Goal: Complete application form: Complete application form

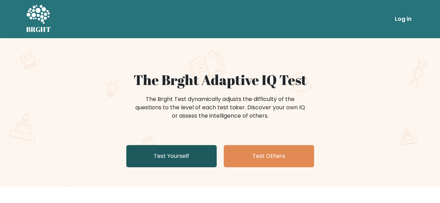
click at [206, 158] on link "Test Yourself" at bounding box center [171, 156] width 90 height 22
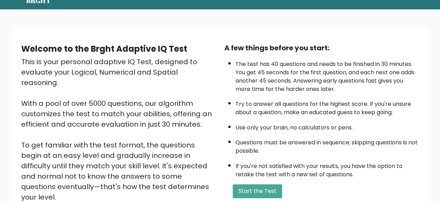
scroll to position [70, 0]
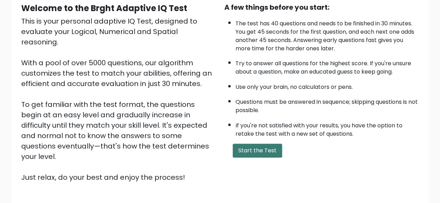
click at [250, 154] on button "Start the Test" at bounding box center [257, 151] width 49 height 14
click at [257, 153] on button "Start the Test" at bounding box center [257, 151] width 49 height 14
click at [233, 149] on button "Start the Test" at bounding box center [257, 151] width 49 height 14
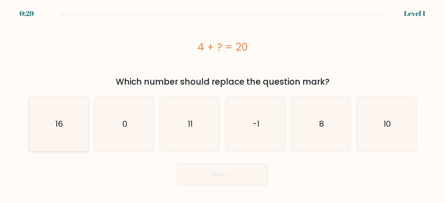
drag, startPoint x: 56, startPoint y: 125, endPoint x: 60, endPoint y: 128, distance: 4.9
click at [56, 126] on text "16" at bounding box center [59, 124] width 8 height 11
click at [223, 104] on input "a. 16" at bounding box center [223, 103] width 0 height 2
radio input "true"
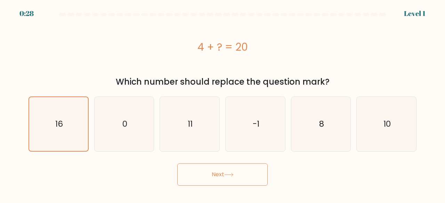
click at [200, 173] on button "Next" at bounding box center [222, 175] width 90 height 22
click at [199, 173] on button "Next" at bounding box center [222, 175] width 90 height 22
click at [253, 174] on button "Next" at bounding box center [222, 175] width 90 height 22
click at [253, 175] on button "Next" at bounding box center [222, 175] width 90 height 22
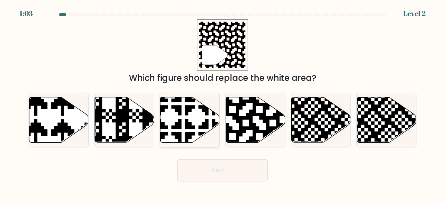
click at [202, 128] on icon at bounding box center [170, 144] width 104 height 104
click at [223, 104] on input "c." at bounding box center [223, 103] width 0 height 2
radio input "true"
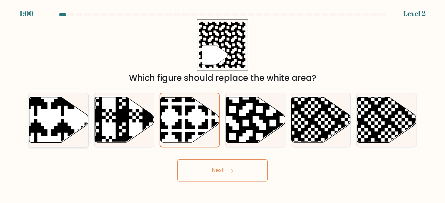
click at [58, 115] on icon at bounding box center [58, 120] width 59 height 46
click at [223, 104] on input "a." at bounding box center [223, 103] width 0 height 2
radio input "true"
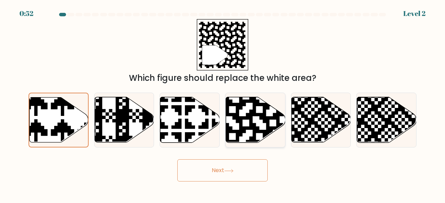
click at [245, 127] on icon at bounding box center [273, 97] width 108 height 108
click at [223, 104] on input "d." at bounding box center [223, 103] width 0 height 2
radio input "true"
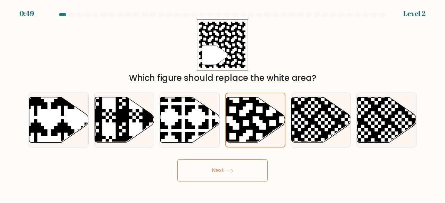
click at [234, 169] on icon at bounding box center [228, 171] width 9 height 4
click at [236, 170] on button "Next" at bounding box center [222, 171] width 90 height 22
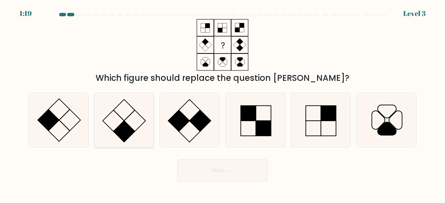
click at [125, 106] on icon at bounding box center [124, 120] width 55 height 55
click at [223, 104] on input "b." at bounding box center [223, 103] width 0 height 2
radio input "true"
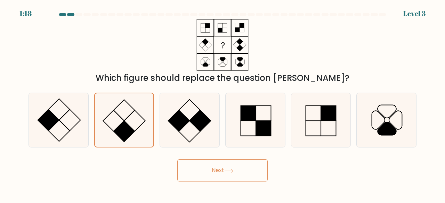
click at [198, 169] on button "Next" at bounding box center [222, 171] width 90 height 22
click at [225, 169] on button "Next" at bounding box center [222, 171] width 90 height 22
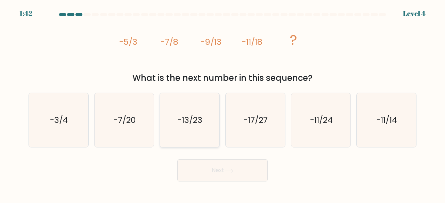
click at [210, 121] on icon "-13/23" at bounding box center [189, 120] width 55 height 55
click at [223, 104] on input "c. -13/23" at bounding box center [223, 103] width 0 height 2
radio input "true"
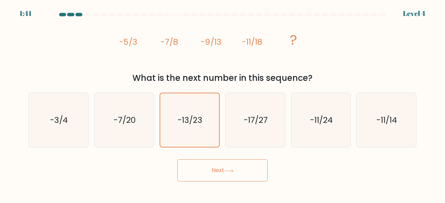
click at [211, 165] on button "Next" at bounding box center [222, 171] width 90 height 22
click at [228, 168] on button "Next" at bounding box center [222, 171] width 90 height 22
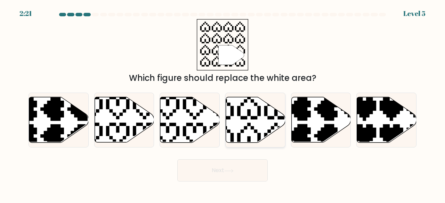
click at [256, 118] on icon at bounding box center [235, 94] width 104 height 104
click at [223, 104] on input "d." at bounding box center [223, 103] width 0 height 2
radio input "true"
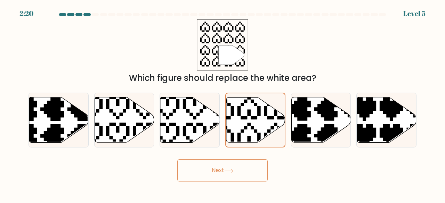
click at [244, 171] on button "Next" at bounding box center [222, 171] width 90 height 22
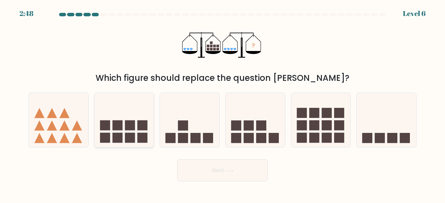
click at [140, 114] on icon at bounding box center [124, 120] width 59 height 49
click at [223, 104] on input "b." at bounding box center [223, 103] width 0 height 2
radio input "true"
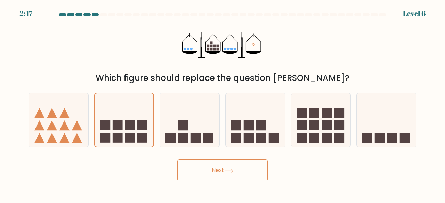
click at [211, 172] on button "Next" at bounding box center [222, 171] width 90 height 22
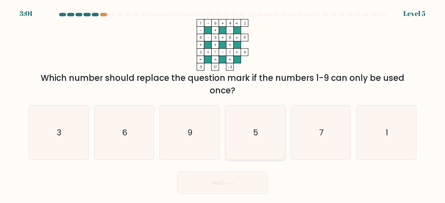
click at [252, 127] on icon "5" at bounding box center [255, 133] width 55 height 55
click at [223, 104] on input "d. 5" at bounding box center [223, 103] width 0 height 2
radio input "true"
click at [232, 181] on button "Next" at bounding box center [222, 183] width 90 height 22
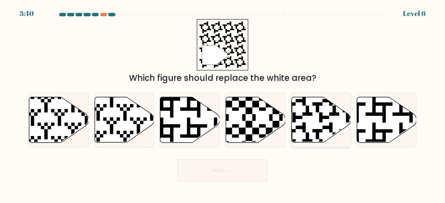
click at [314, 124] on icon at bounding box center [320, 120] width 59 height 46
click at [223, 104] on input "e." at bounding box center [223, 103] width 0 height 2
radio input "true"
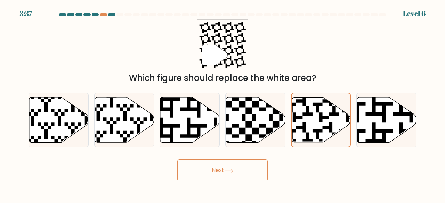
click at [234, 170] on icon at bounding box center [228, 171] width 9 height 4
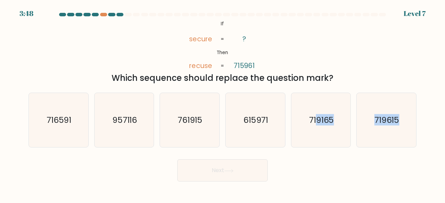
click at [318, 149] on form "If ?" at bounding box center [222, 97] width 445 height 169
click at [304, 140] on icon "719165" at bounding box center [321, 120] width 55 height 55
click at [223, 104] on input "e. 719165" at bounding box center [223, 103] width 0 height 2
radio input "true"
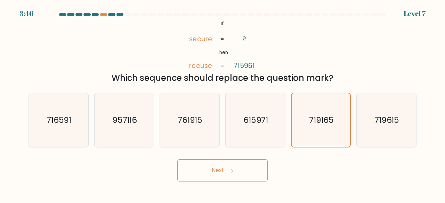
drag, startPoint x: 249, startPoint y: 172, endPoint x: 245, endPoint y: 173, distance: 3.6
click at [248, 173] on button "Next" at bounding box center [222, 171] width 90 height 22
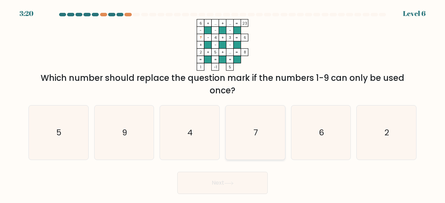
drag, startPoint x: 253, startPoint y: 129, endPoint x: 253, endPoint y: 134, distance: 4.9
click at [253, 129] on icon "7" at bounding box center [255, 133] width 55 height 55
click at [223, 104] on input "d. 7" at bounding box center [223, 103] width 0 height 2
radio input "true"
click at [232, 179] on button "Next" at bounding box center [222, 183] width 90 height 22
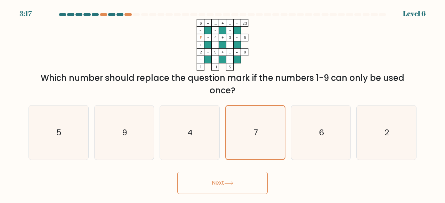
click at [226, 184] on icon at bounding box center [228, 184] width 9 height 4
click at [230, 183] on icon at bounding box center [228, 184] width 9 height 4
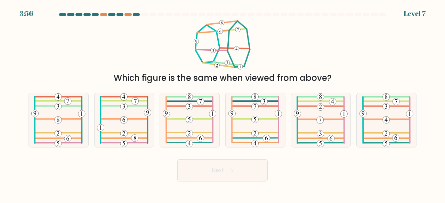
drag, startPoint x: 223, startPoint y: 32, endPoint x: 234, endPoint y: 56, distance: 26.0
click at [234, 56] on icon at bounding box center [222, 45] width 58 height 52
click at [381, 107] on icon at bounding box center [387, 120] width 54 height 55
click at [223, 104] on input "f." at bounding box center [223, 103] width 0 height 2
radio input "true"
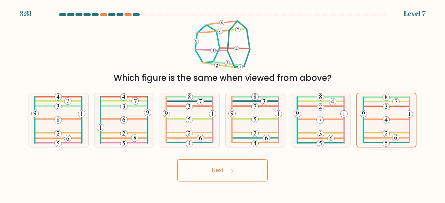
drag, startPoint x: 248, startPoint y: 157, endPoint x: 249, endPoint y: 161, distance: 4.0
click at [249, 158] on div "Next" at bounding box center [222, 169] width 397 height 26
click at [246, 165] on button "Next" at bounding box center [222, 171] width 90 height 22
click at [227, 174] on button "Next" at bounding box center [222, 171] width 90 height 22
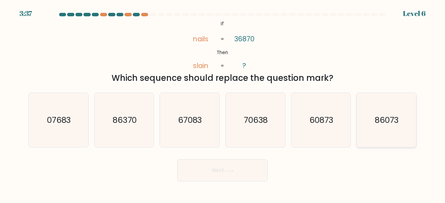
click at [396, 105] on icon "86073" at bounding box center [386, 120] width 55 height 55
click at [223, 104] on input "f. 86073" at bounding box center [223, 103] width 0 height 2
radio input "true"
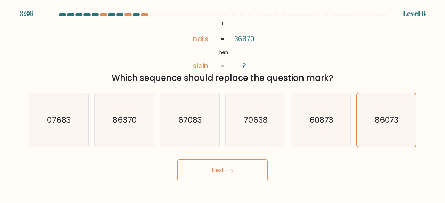
drag, startPoint x: 243, startPoint y: 166, endPoint x: 239, endPoint y: 166, distance: 4.2
click at [242, 166] on button "Next" at bounding box center [222, 171] width 90 height 22
click at [242, 171] on button "Next" at bounding box center [222, 171] width 90 height 22
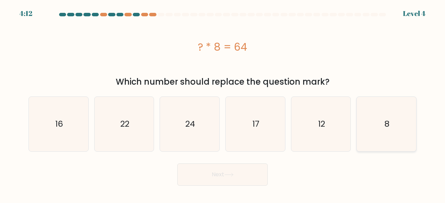
click at [361, 131] on icon "8" at bounding box center [386, 124] width 55 height 55
click at [223, 104] on input "f. 8" at bounding box center [223, 103] width 0 height 2
radio input "true"
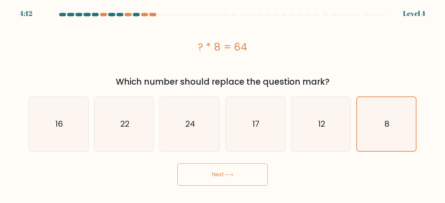
click at [234, 173] on button "Next" at bounding box center [222, 175] width 90 height 22
click at [233, 169] on button "Next" at bounding box center [222, 175] width 90 height 22
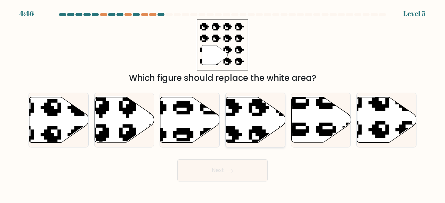
click at [246, 132] on icon at bounding box center [255, 120] width 59 height 46
click at [223, 104] on input "d." at bounding box center [223, 103] width 0 height 2
radio input "true"
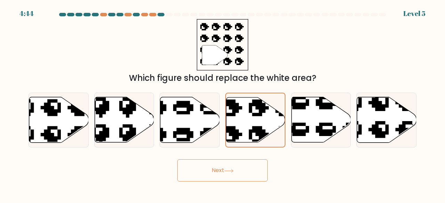
click at [217, 170] on button "Next" at bounding box center [222, 171] width 90 height 22
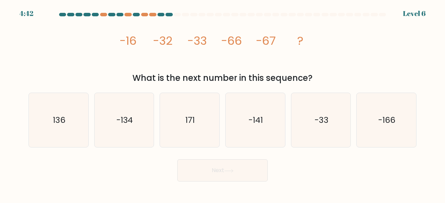
click at [226, 171] on icon at bounding box center [229, 171] width 8 height 3
click at [296, 171] on div "Next" at bounding box center [222, 169] width 397 height 26
click at [129, 108] on icon "-134" at bounding box center [124, 120] width 55 height 55
click at [122, 137] on icon "-134" at bounding box center [124, 120] width 55 height 55
click at [223, 104] on input "b. -134" at bounding box center [223, 103] width 0 height 2
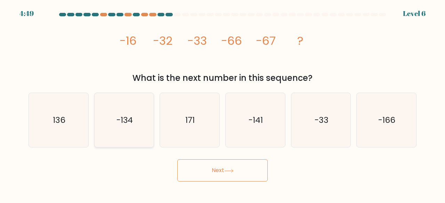
radio input "true"
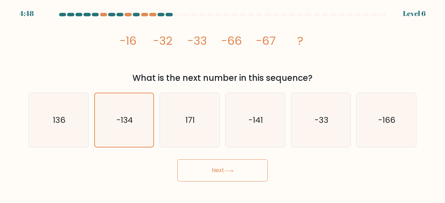
click at [207, 180] on button "Next" at bounding box center [222, 171] width 90 height 22
click at [206, 177] on button "Next" at bounding box center [222, 171] width 90 height 22
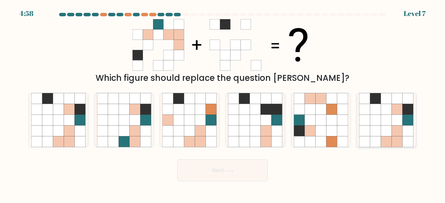
click at [371, 109] on icon at bounding box center [375, 109] width 11 height 11
click at [223, 104] on input "f." at bounding box center [223, 103] width 0 height 2
radio input "true"
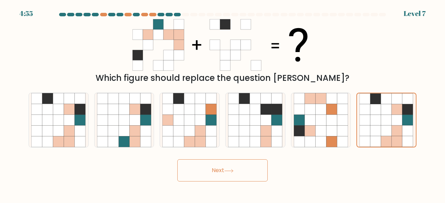
click at [223, 169] on button "Next" at bounding box center [222, 171] width 90 height 22
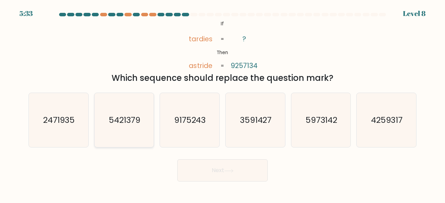
drag, startPoint x: 147, startPoint y: 120, endPoint x: 193, endPoint y: 145, distance: 52.4
click at [149, 120] on icon "5421379" at bounding box center [124, 120] width 55 height 55
click at [223, 104] on input "b. 5421379" at bounding box center [223, 103] width 0 height 2
radio input "true"
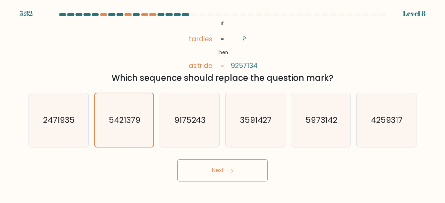
click at [213, 169] on button "Next" at bounding box center [222, 171] width 90 height 22
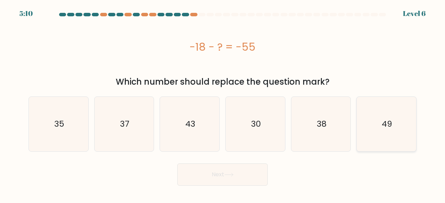
click at [401, 135] on icon "49" at bounding box center [386, 124] width 55 height 55
click at [223, 104] on input "f. 49" at bounding box center [223, 103] width 0 height 2
radio input "true"
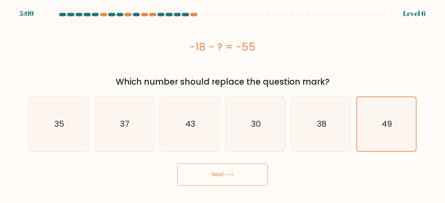
click at [227, 170] on button "Next" at bounding box center [222, 175] width 90 height 22
click at [237, 173] on button "Next" at bounding box center [222, 175] width 90 height 22
click at [228, 176] on icon at bounding box center [228, 175] width 9 height 4
click at [230, 176] on icon at bounding box center [228, 175] width 9 height 4
click at [231, 177] on icon at bounding box center [228, 175] width 9 height 4
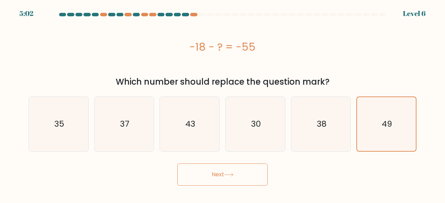
click at [231, 177] on icon at bounding box center [228, 175] width 9 height 4
click at [231, 177] on button "Next" at bounding box center [222, 175] width 90 height 22
click at [188, 176] on button "Next" at bounding box center [222, 175] width 90 height 22
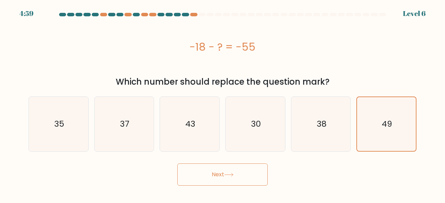
click at [187, 176] on button "Next" at bounding box center [222, 175] width 90 height 22
click at [212, 172] on button "Next" at bounding box center [222, 175] width 90 height 22
click at [211, 172] on button "Next" at bounding box center [222, 175] width 90 height 22
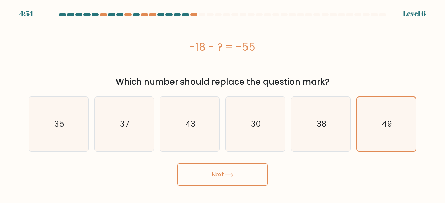
click at [211, 174] on button "Next" at bounding box center [222, 175] width 90 height 22
click at [210, 175] on button "Next" at bounding box center [222, 175] width 90 height 22
click at [397, 130] on icon "49" at bounding box center [387, 124] width 54 height 54
click at [223, 104] on input "f. 49" at bounding box center [223, 103] width 0 height 2
click at [332, 129] on icon "38" at bounding box center [321, 124] width 55 height 55
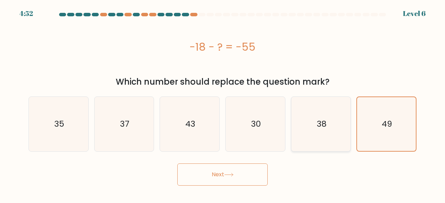
click at [223, 104] on input "e. 38" at bounding box center [223, 103] width 0 height 2
radio input "true"
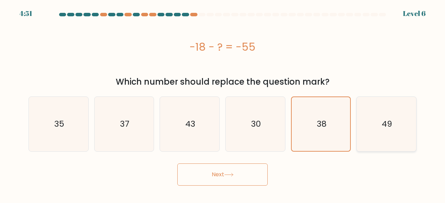
click at [373, 130] on icon "49" at bounding box center [386, 124] width 55 height 55
click at [223, 104] on input "f. 49" at bounding box center [223, 103] width 0 height 2
radio input "true"
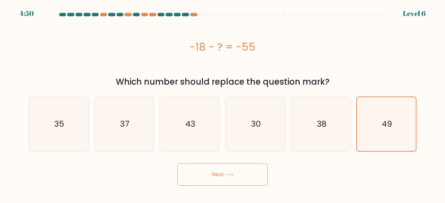
click at [226, 170] on button "Next" at bounding box center [222, 175] width 90 height 22
click at [212, 173] on button "Next" at bounding box center [222, 175] width 90 height 22
click at [211, 173] on button "Next" at bounding box center [222, 175] width 90 height 22
click at [187, 170] on button "Next" at bounding box center [222, 175] width 90 height 22
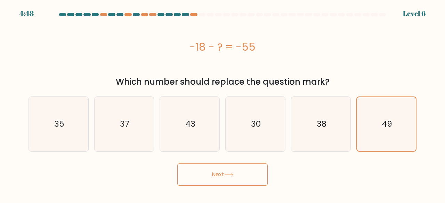
click at [188, 170] on button "Next" at bounding box center [222, 175] width 90 height 22
click at [190, 172] on button "Next" at bounding box center [222, 175] width 90 height 22
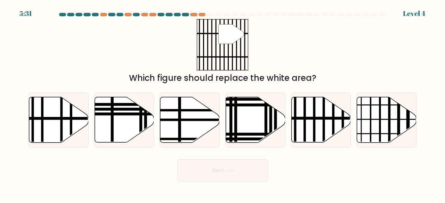
click at [145, 167] on div "Next" at bounding box center [222, 169] width 397 height 26
click at [312, 130] on icon at bounding box center [320, 120] width 59 height 46
click at [223, 104] on input "e." at bounding box center [223, 103] width 0 height 2
radio input "true"
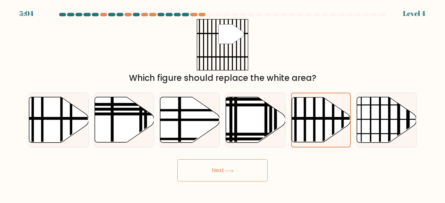
click at [227, 166] on button "Next" at bounding box center [222, 171] width 90 height 22
click at [228, 174] on button "Next" at bounding box center [222, 171] width 90 height 22
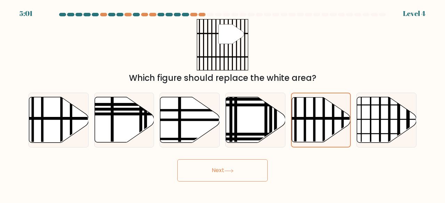
drag, startPoint x: 227, startPoint y: 172, endPoint x: 227, endPoint y: 178, distance: 6.0
click at [227, 178] on button "Next" at bounding box center [222, 171] width 90 height 22
click at [224, 176] on button "Next" at bounding box center [222, 171] width 90 height 22
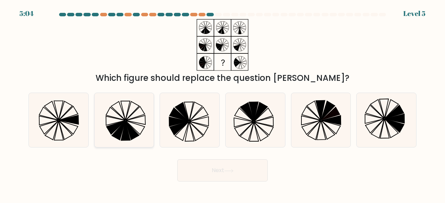
click at [121, 103] on icon at bounding box center [125, 110] width 9 height 19
click at [223, 103] on input "b." at bounding box center [223, 103] width 0 height 2
radio input "true"
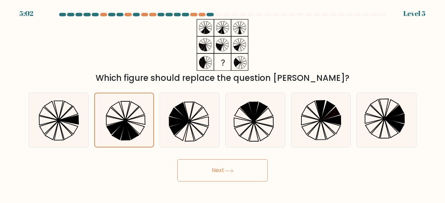
click at [191, 174] on button "Next" at bounding box center [222, 171] width 90 height 22
click at [219, 172] on button "Next" at bounding box center [222, 171] width 90 height 22
click at [218, 164] on button "Next" at bounding box center [222, 171] width 90 height 22
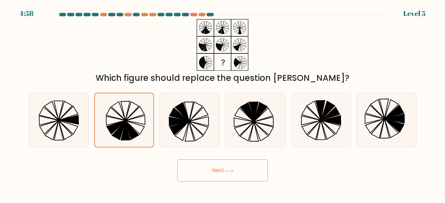
click at [227, 165] on button "Next" at bounding box center [222, 171] width 90 height 22
click at [228, 169] on button "Next" at bounding box center [222, 171] width 90 height 22
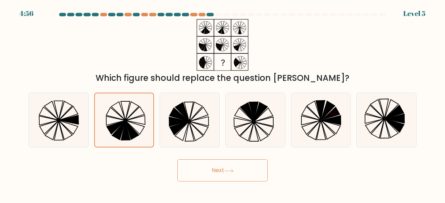
click at [228, 169] on button "Next" at bounding box center [222, 171] width 90 height 22
click at [228, 171] on icon at bounding box center [228, 171] width 9 height 4
click at [228, 171] on icon at bounding box center [229, 171] width 8 height 3
click at [228, 172] on icon at bounding box center [228, 171] width 9 height 4
drag, startPoint x: 228, startPoint y: 172, endPoint x: 230, endPoint y: 175, distance: 3.9
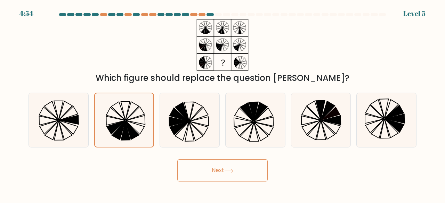
click at [230, 175] on button "Next" at bounding box center [222, 171] width 90 height 22
drag, startPoint x: 230, startPoint y: 175, endPoint x: 225, endPoint y: 172, distance: 5.2
click at [230, 176] on button "Next" at bounding box center [222, 171] width 90 height 22
click at [225, 172] on button "Next" at bounding box center [222, 171] width 90 height 22
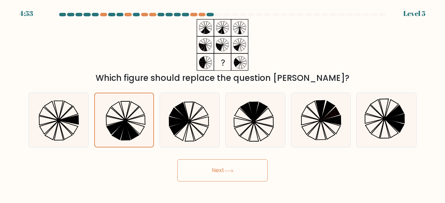
click at [225, 172] on button "Next" at bounding box center [222, 171] width 90 height 22
click at [217, 167] on button "Next" at bounding box center [222, 171] width 90 height 22
click at [217, 168] on button "Next" at bounding box center [222, 171] width 90 height 22
click at [217, 169] on button "Next" at bounding box center [222, 171] width 90 height 22
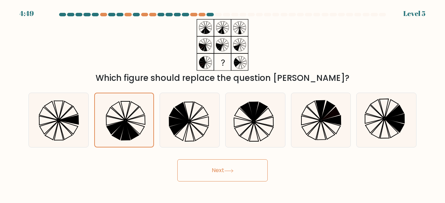
click at [218, 170] on button "Next" at bounding box center [222, 171] width 90 height 22
drag, startPoint x: 218, startPoint y: 171, endPoint x: 218, endPoint y: 177, distance: 5.6
click at [218, 177] on button "Next" at bounding box center [222, 171] width 90 height 22
click at [225, 187] on body "4:49 Level 5" at bounding box center [222, 101] width 445 height 203
drag, startPoint x: 228, startPoint y: 194, endPoint x: 221, endPoint y: 174, distance: 21.7
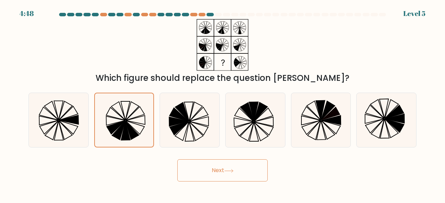
click at [223, 177] on body "4:48 Level 5" at bounding box center [222, 101] width 445 height 203
click at [218, 170] on button "Next" at bounding box center [222, 171] width 90 height 22
drag, startPoint x: 218, startPoint y: 170, endPoint x: 224, endPoint y: 165, distance: 7.9
click at [218, 170] on button "Next" at bounding box center [222, 171] width 90 height 22
drag, startPoint x: 314, startPoint y: 166, endPoint x: 312, endPoint y: 159, distance: 7.3
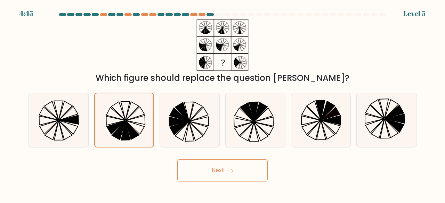
click at [250, 169] on button "Next" at bounding box center [222, 171] width 90 height 22
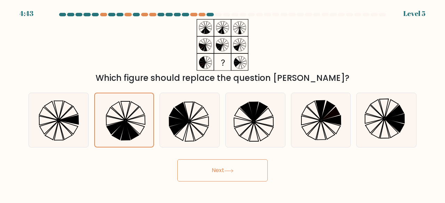
drag, startPoint x: 223, startPoint y: 169, endPoint x: 223, endPoint y: 173, distance: 3.8
click at [223, 173] on button "Next" at bounding box center [222, 171] width 90 height 22
click at [223, 172] on button "Next" at bounding box center [222, 171] width 90 height 22
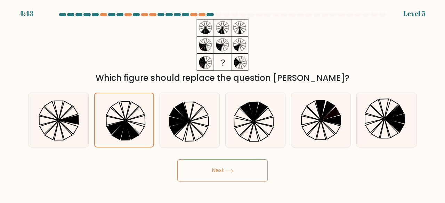
click at [223, 172] on button "Next" at bounding box center [222, 171] width 90 height 22
click at [223, 173] on button "Next" at bounding box center [222, 171] width 90 height 22
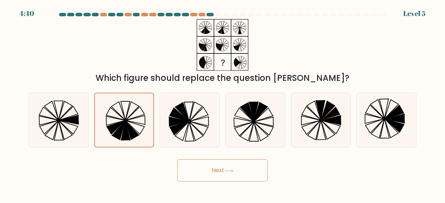
click at [223, 174] on button "Next" at bounding box center [222, 171] width 90 height 22
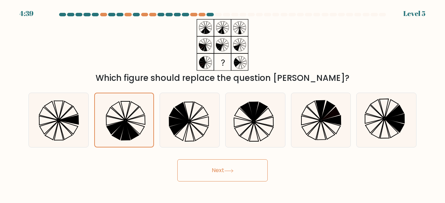
click at [223, 174] on button "Next" at bounding box center [222, 171] width 90 height 22
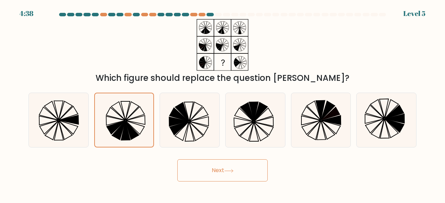
click at [223, 174] on button "Next" at bounding box center [222, 171] width 90 height 22
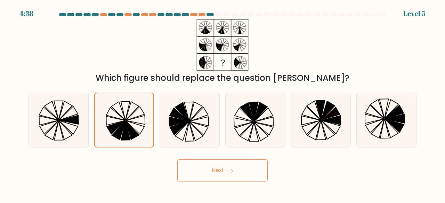
click at [223, 174] on button "Next" at bounding box center [222, 171] width 90 height 22
click at [224, 175] on button "Next" at bounding box center [222, 171] width 90 height 22
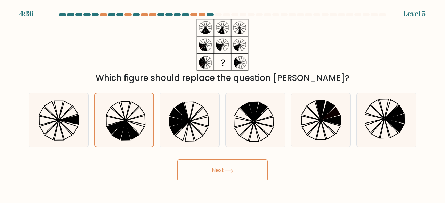
click at [224, 175] on button "Next" at bounding box center [222, 171] width 90 height 22
click at [240, 175] on button "Next" at bounding box center [222, 171] width 90 height 22
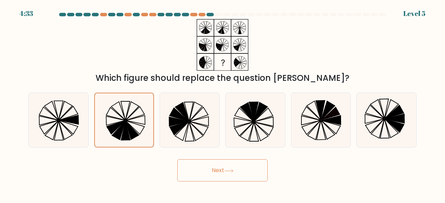
click at [240, 174] on button "Next" at bounding box center [222, 171] width 90 height 22
drag, startPoint x: 230, startPoint y: 155, endPoint x: 238, endPoint y: 165, distance: 12.5
click at [237, 165] on form at bounding box center [222, 97] width 445 height 169
click at [238, 165] on button "Next" at bounding box center [222, 171] width 90 height 22
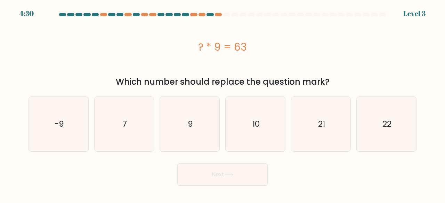
click at [239, 165] on button "Next" at bounding box center [222, 175] width 90 height 22
click at [298, 175] on div "Next" at bounding box center [222, 173] width 397 height 26
click at [138, 122] on icon "7" at bounding box center [124, 124] width 55 height 55
click at [223, 104] on input "b. 7" at bounding box center [223, 103] width 0 height 2
radio input "true"
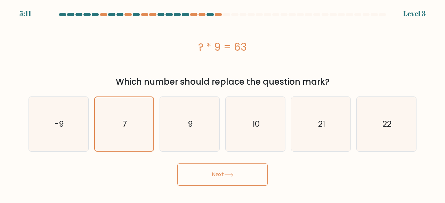
click at [208, 170] on button "Next" at bounding box center [222, 175] width 90 height 22
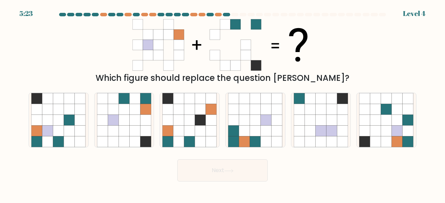
click at [227, 183] on body "5:23 Level 4" at bounding box center [222, 101] width 445 height 203
click at [120, 134] on icon at bounding box center [124, 131] width 11 height 11
click at [223, 104] on input "b." at bounding box center [223, 103] width 0 height 2
radio input "true"
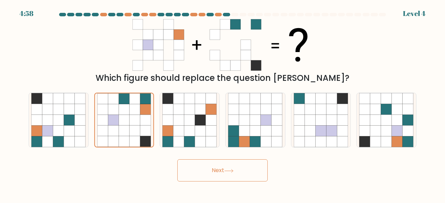
click at [214, 173] on button "Next" at bounding box center [222, 171] width 90 height 22
drag, startPoint x: 197, startPoint y: 168, endPoint x: 201, endPoint y: 170, distance: 4.1
click at [201, 170] on button "Next" at bounding box center [222, 171] width 90 height 22
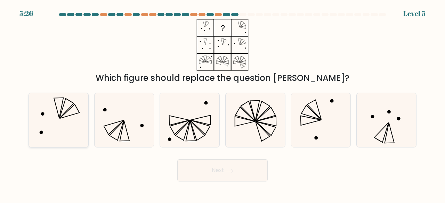
click at [71, 96] on icon at bounding box center [58, 120] width 55 height 55
click at [223, 102] on input "a." at bounding box center [223, 103] width 0 height 2
radio input "true"
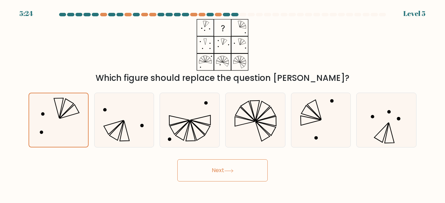
drag, startPoint x: 230, startPoint y: 168, endPoint x: 226, endPoint y: 167, distance: 3.5
click at [229, 168] on button "Next" at bounding box center [222, 171] width 90 height 22
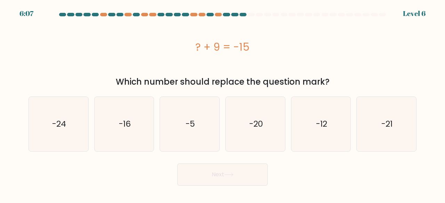
click at [222, 175] on button "Next" at bounding box center [222, 175] width 90 height 22
click at [293, 169] on div "Next" at bounding box center [222, 173] width 397 height 26
click at [65, 139] on icon "-24" at bounding box center [58, 124] width 55 height 55
click at [223, 104] on input "a. -24" at bounding box center [223, 103] width 0 height 2
radio input "true"
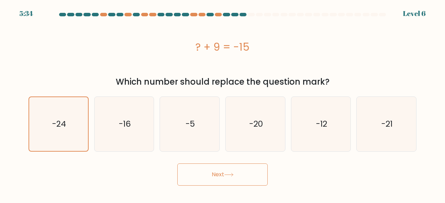
click at [211, 176] on button "Next" at bounding box center [222, 175] width 90 height 22
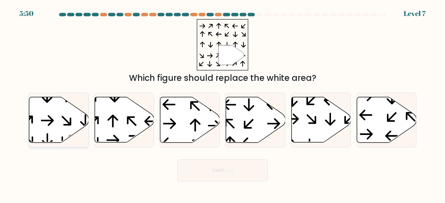
click at [54, 129] on icon at bounding box center [58, 120] width 59 height 46
click at [223, 104] on input "a." at bounding box center [223, 103] width 0 height 2
radio input "true"
click at [201, 173] on button "Next" at bounding box center [222, 171] width 90 height 22
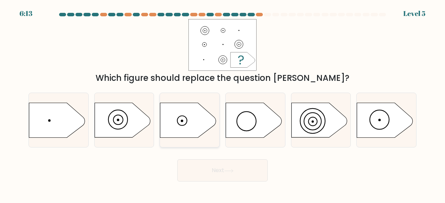
click at [184, 110] on icon at bounding box center [188, 120] width 56 height 35
click at [223, 104] on input "c." at bounding box center [223, 103] width 0 height 2
radio input "true"
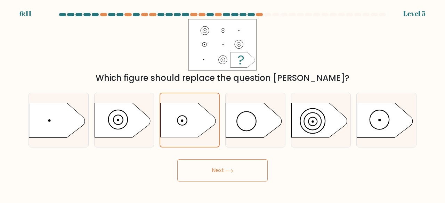
click at [205, 176] on button "Next" at bounding box center [222, 171] width 90 height 22
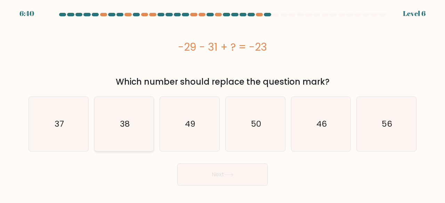
click at [142, 141] on icon "38" at bounding box center [124, 124] width 55 height 55
click at [223, 104] on input "b. 38" at bounding box center [223, 103] width 0 height 2
radio input "true"
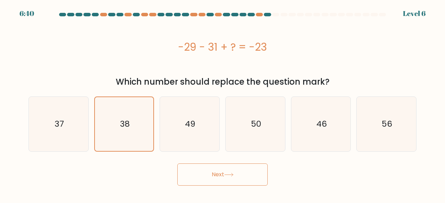
click at [214, 176] on button "Next" at bounding box center [222, 175] width 90 height 22
click at [210, 174] on button "Next" at bounding box center [222, 175] width 90 height 22
click at [231, 169] on button "Next" at bounding box center [222, 175] width 90 height 22
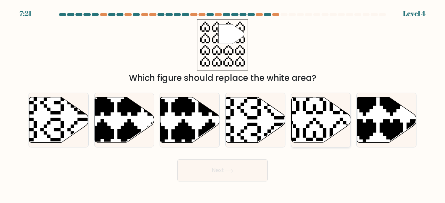
click at [302, 119] on icon at bounding box center [320, 120] width 59 height 46
click at [223, 104] on input "e." at bounding box center [223, 103] width 0 height 2
radio input "true"
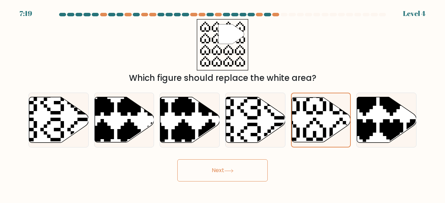
click at [237, 174] on button "Next" at bounding box center [222, 171] width 90 height 22
click at [232, 170] on icon at bounding box center [228, 171] width 9 height 4
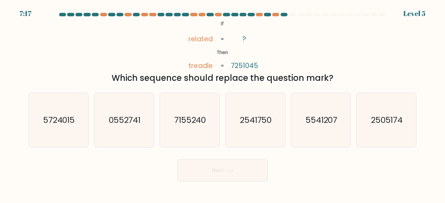
click at [230, 167] on button "Next" at bounding box center [222, 171] width 90 height 22
click at [314, 158] on div "Next" at bounding box center [222, 169] width 397 height 26
click at [168, 135] on icon "7155240" at bounding box center [189, 120] width 55 height 55
click at [223, 104] on input "c. 7155240" at bounding box center [223, 103] width 0 height 2
radio input "true"
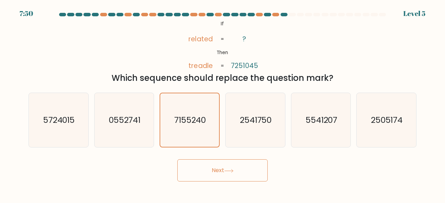
click at [212, 169] on button "Next" at bounding box center [222, 171] width 90 height 22
click at [211, 170] on button "Next" at bounding box center [222, 171] width 90 height 22
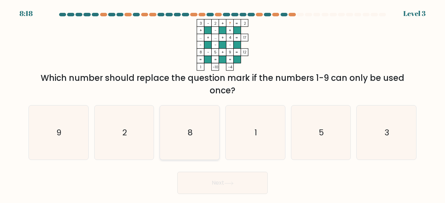
click at [199, 126] on icon "8" at bounding box center [189, 133] width 55 height 55
click at [223, 104] on input "c. 8" at bounding box center [223, 103] width 0 height 2
radio input "true"
click at [218, 181] on button "Next" at bounding box center [222, 183] width 90 height 22
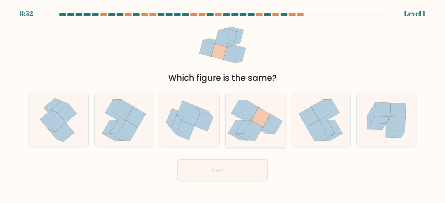
click at [257, 113] on icon at bounding box center [260, 117] width 19 height 20
click at [223, 104] on input "d." at bounding box center [223, 103] width 0 height 2
radio input "true"
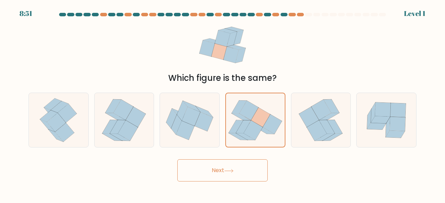
click at [242, 166] on button "Next" at bounding box center [222, 171] width 90 height 22
click at [229, 166] on button "Next" at bounding box center [222, 171] width 90 height 22
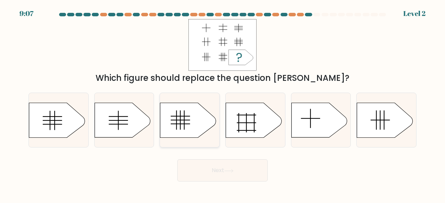
click at [182, 114] on icon at bounding box center [188, 120] width 56 height 35
click at [223, 104] on input "c." at bounding box center [223, 103] width 0 height 2
radio input "true"
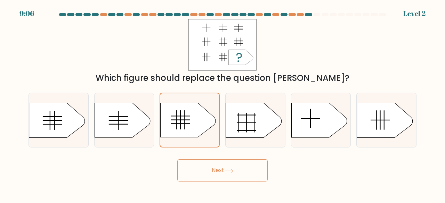
click at [219, 162] on button "Next" at bounding box center [222, 171] width 90 height 22
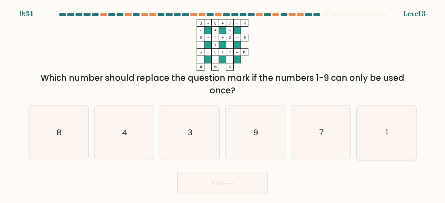
click at [399, 117] on icon "1" at bounding box center [386, 133] width 55 height 55
click at [223, 104] on input "f. 1" at bounding box center [223, 103] width 0 height 2
radio input "true"
click at [248, 174] on button "Next" at bounding box center [222, 183] width 90 height 22
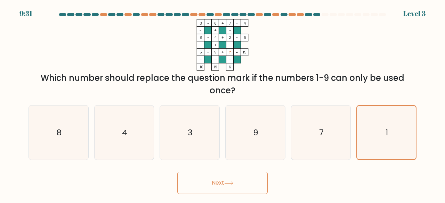
click at [232, 179] on button "Next" at bounding box center [222, 183] width 90 height 22
click at [218, 183] on button "Next" at bounding box center [222, 183] width 90 height 22
click at [219, 181] on button "Next" at bounding box center [222, 183] width 90 height 22
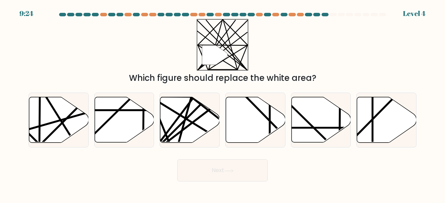
click at [216, 189] on body "9:24 Level 4" at bounding box center [222, 101] width 445 height 203
click at [182, 131] on line at bounding box center [208, 111] width 116 height 89
click at [223, 104] on input "c." at bounding box center [223, 103] width 0 height 2
radio input "true"
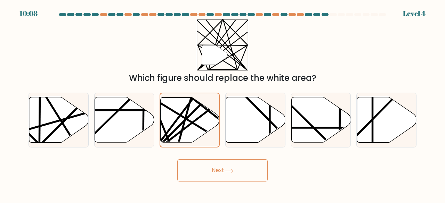
click at [205, 181] on button "Next" at bounding box center [222, 171] width 90 height 22
click at [205, 167] on button "Next" at bounding box center [222, 171] width 90 height 22
click at [206, 170] on button "Next" at bounding box center [222, 171] width 90 height 22
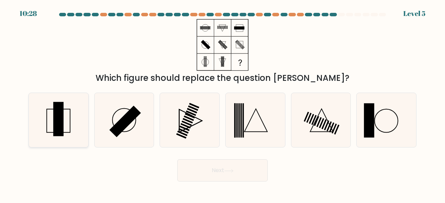
click at [52, 105] on icon at bounding box center [58, 120] width 55 height 55
click at [223, 104] on input "a." at bounding box center [223, 103] width 0 height 2
radio input "true"
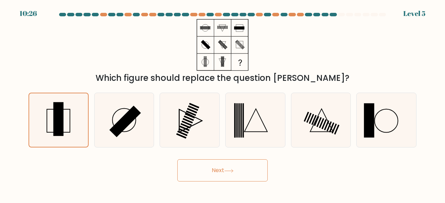
click at [214, 169] on button "Next" at bounding box center [222, 171] width 90 height 22
click at [213, 169] on button "Next" at bounding box center [222, 171] width 90 height 22
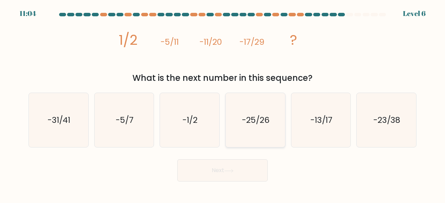
click at [258, 125] on text "-25/26" at bounding box center [255, 119] width 27 height 11
click at [223, 104] on input "d. -25/26" at bounding box center [223, 103] width 0 height 2
radio input "true"
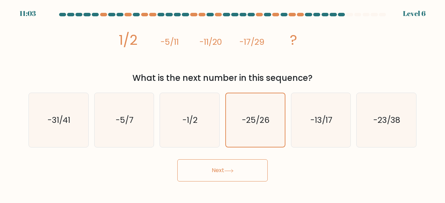
click at [237, 167] on button "Next" at bounding box center [222, 171] width 90 height 22
click at [230, 174] on button "Next" at bounding box center [222, 171] width 90 height 22
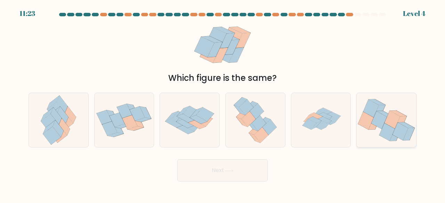
click at [376, 119] on icon at bounding box center [379, 121] width 16 height 18
click at [223, 104] on input "f." at bounding box center [223, 103] width 0 height 2
radio input "true"
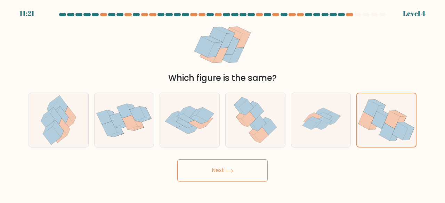
click at [239, 162] on button "Next" at bounding box center [222, 171] width 90 height 22
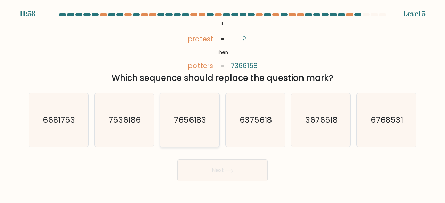
click at [208, 135] on icon "7656183" at bounding box center [189, 120] width 55 height 55
click at [223, 104] on input "c. 7656183" at bounding box center [223, 103] width 0 height 2
radio input "true"
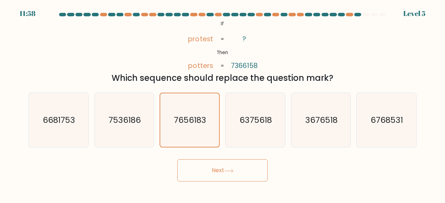
drag, startPoint x: 221, startPoint y: 176, endPoint x: 219, endPoint y: 169, distance: 7.0
click at [221, 174] on button "Next" at bounding box center [222, 171] width 90 height 22
click at [217, 167] on button "Next" at bounding box center [222, 171] width 90 height 22
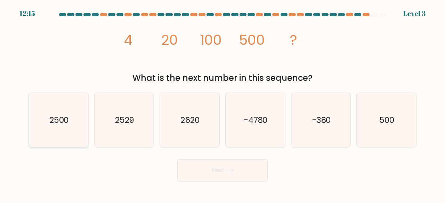
click at [49, 125] on text "2500" at bounding box center [58, 119] width 19 height 11
click at [223, 104] on input "a. 2500" at bounding box center [223, 103] width 0 height 2
radio input "true"
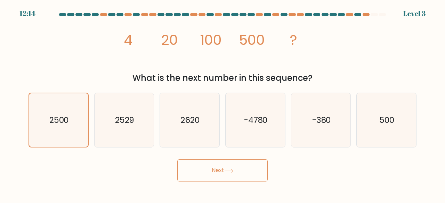
click at [200, 181] on button "Next" at bounding box center [222, 171] width 90 height 22
click at [196, 175] on button "Next" at bounding box center [222, 171] width 90 height 22
click at [209, 172] on button "Next" at bounding box center [222, 171] width 90 height 22
click at [209, 173] on button "Next" at bounding box center [222, 171] width 90 height 22
click at [210, 173] on button "Next" at bounding box center [222, 171] width 90 height 22
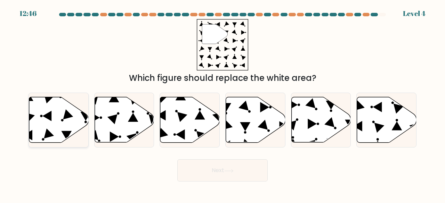
click at [47, 139] on icon at bounding box center [58, 120] width 59 height 46
click at [223, 104] on input "a." at bounding box center [223, 103] width 0 height 2
radio input "true"
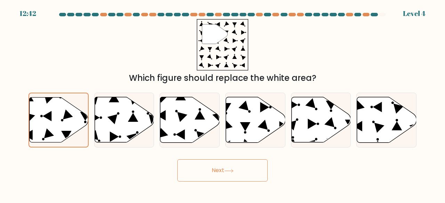
click at [209, 178] on button "Next" at bounding box center [222, 171] width 90 height 22
click at [204, 172] on button "Next" at bounding box center [222, 171] width 90 height 22
click at [227, 172] on icon at bounding box center [228, 171] width 9 height 4
click at [226, 171] on icon at bounding box center [228, 171] width 9 height 4
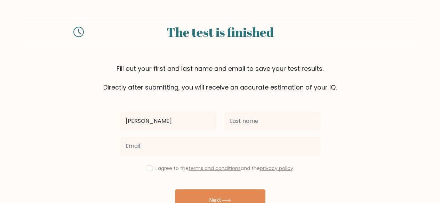
type input "[PERSON_NAME]"
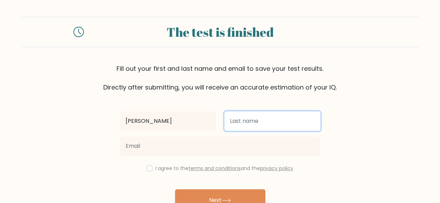
click at [274, 129] on input "text" at bounding box center [272, 121] width 96 height 19
type input "ahake"
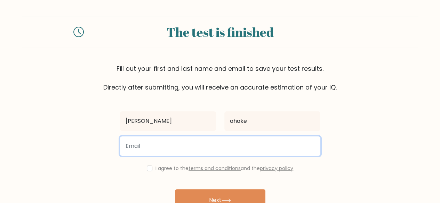
click at [250, 153] on input "email" at bounding box center [220, 146] width 200 height 19
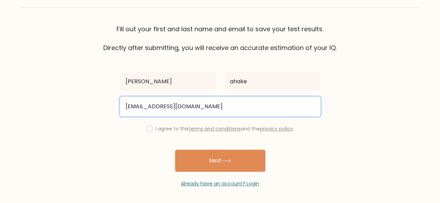
scroll to position [40, 0]
type input "treeahake123@gmail.com"
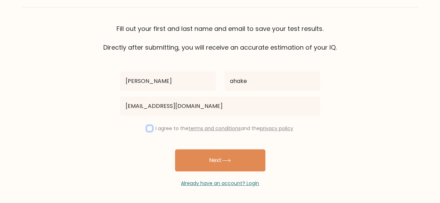
click at [147, 129] on input "checkbox" at bounding box center [150, 129] width 6 height 6
checkbox input "true"
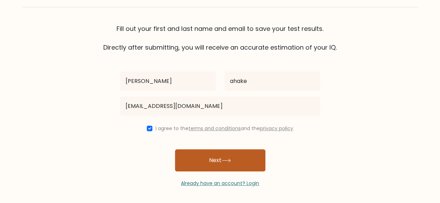
click at [229, 159] on icon at bounding box center [226, 161] width 9 height 4
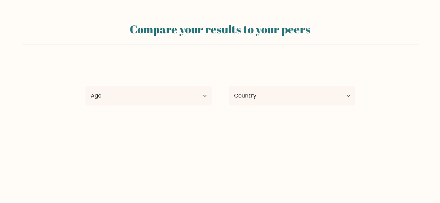
select select "IN"
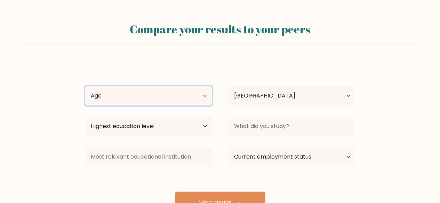
click at [201, 96] on select "Age Under [DEMOGRAPHIC_DATA] [DEMOGRAPHIC_DATA] [DEMOGRAPHIC_DATA] [DEMOGRAPHIC…" at bounding box center [148, 95] width 127 height 19
select select "min_18"
click at [85, 86] on select "Age Under 18 years old 18-24 years old 25-34 years old 35-44 years old 45-54 ye…" at bounding box center [148, 95] width 127 height 19
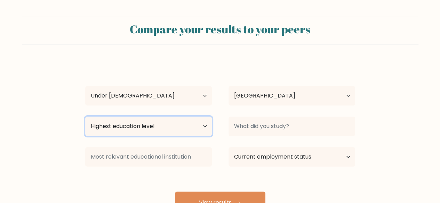
click at [205, 130] on select "Highest education level No schooling Primary Lower Secondary Upper Secondary Oc…" at bounding box center [148, 126] width 127 height 19
select select "lower_secondary"
click at [85, 117] on select "Highest education level No schooling Primary Lower Secondary Upper Secondary Oc…" at bounding box center [148, 126] width 127 height 19
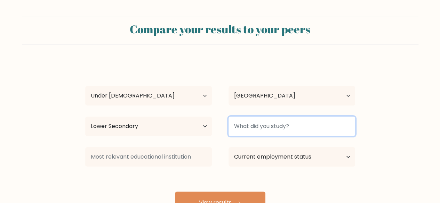
click at [317, 126] on input at bounding box center [292, 126] width 127 height 19
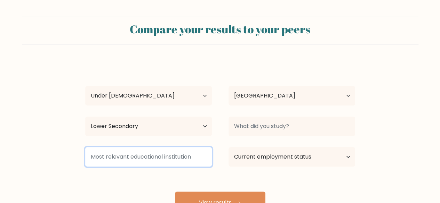
click at [179, 159] on input at bounding box center [148, 156] width 127 height 19
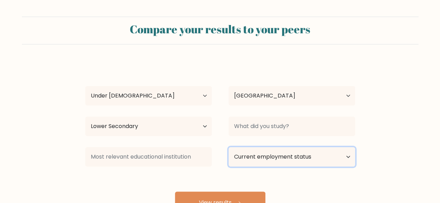
click at [270, 155] on select "Current employment status Employed Student Retired Other / prefer not to answer" at bounding box center [292, 156] width 127 height 19
select select "student"
click at [229, 147] on select "Current employment status Employed Student Retired Other / prefer not to answer" at bounding box center [292, 156] width 127 height 19
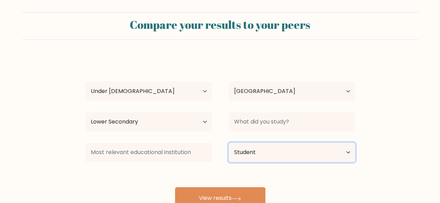
scroll to position [35, 0]
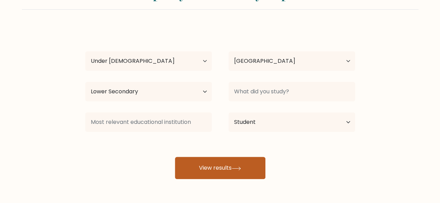
click at [223, 168] on button "View results" at bounding box center [220, 168] width 90 height 22
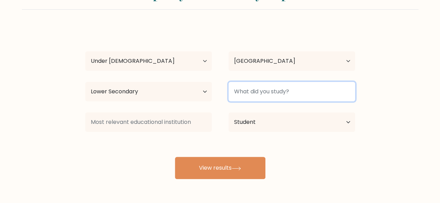
click at [255, 94] on input at bounding box center [292, 91] width 127 height 19
type input "s"
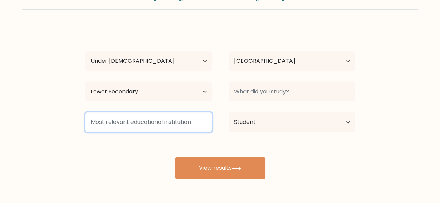
click at [182, 121] on input at bounding box center [148, 122] width 127 height 19
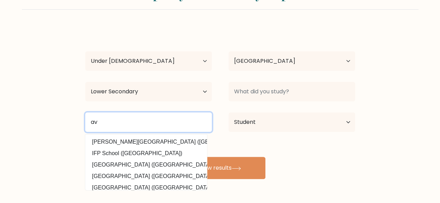
type input "a"
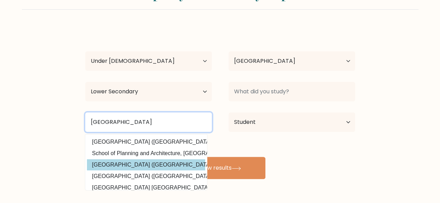
type input "delhi"
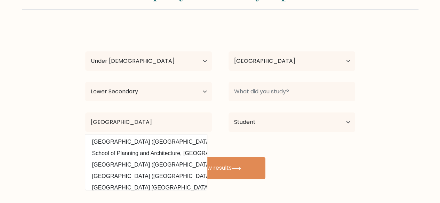
click at [157, 164] on div "pavni ahake Age Under 18 years old 18-24 years old 25-34 years old 35-44 years …" at bounding box center [220, 102] width 278 height 153
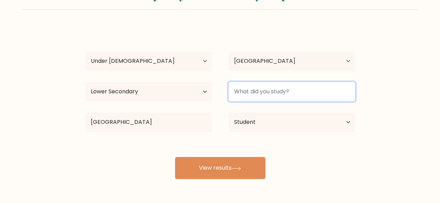
click at [313, 91] on input at bounding box center [292, 91] width 127 height 19
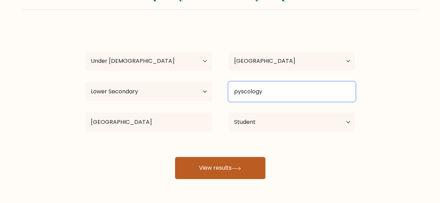
type input "pyscology"
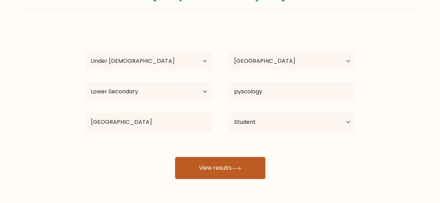
click at [239, 163] on button "View results" at bounding box center [220, 168] width 90 height 22
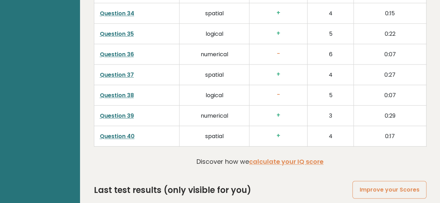
scroll to position [1810, 0]
